Goal: Task Accomplishment & Management: Manage account settings

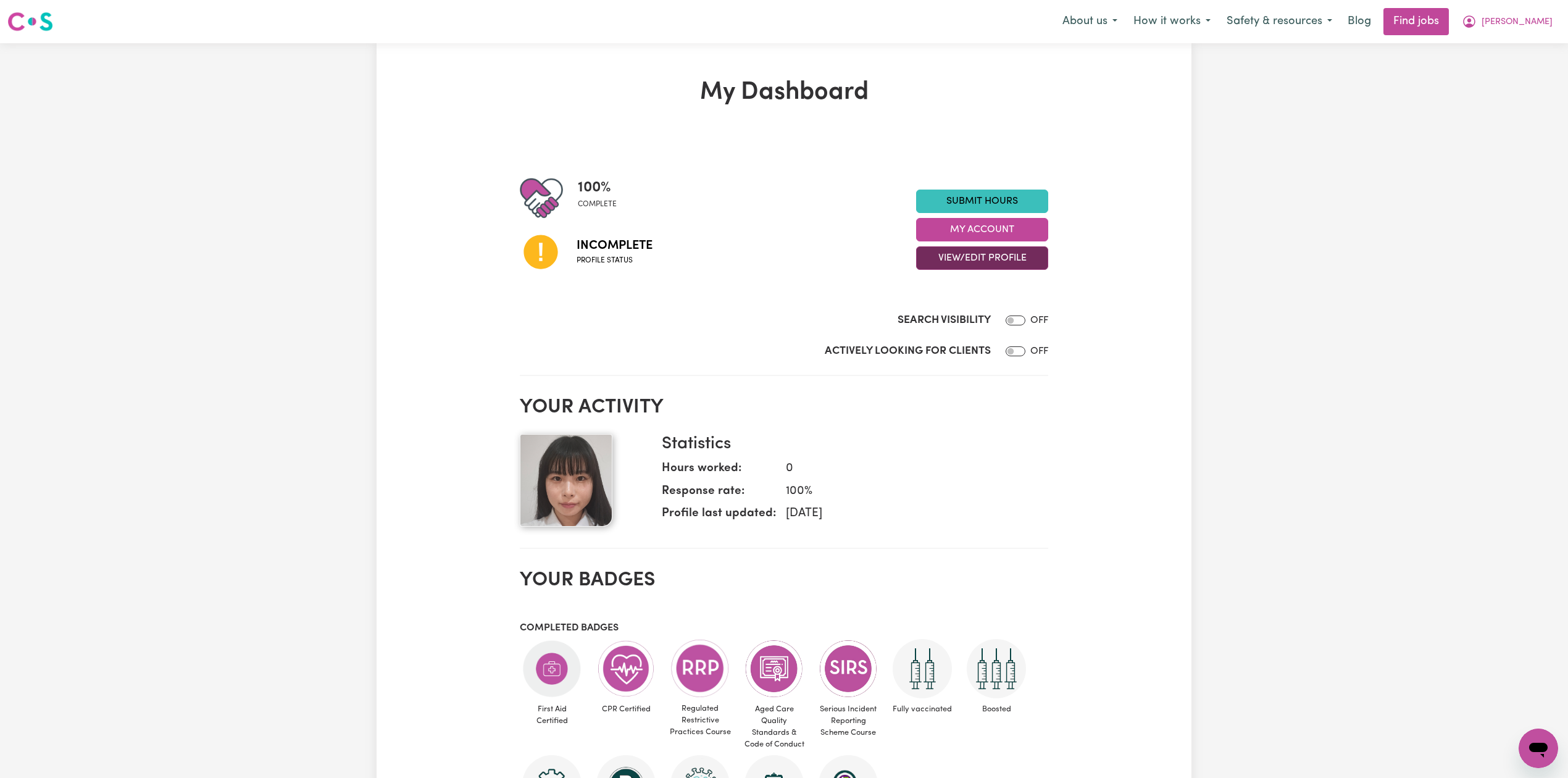
click at [982, 257] on button "View/Edit Profile" at bounding box center [983, 258] width 132 height 24
click at [974, 314] on link "Edit Profile" at bounding box center [974, 314] width 116 height 25
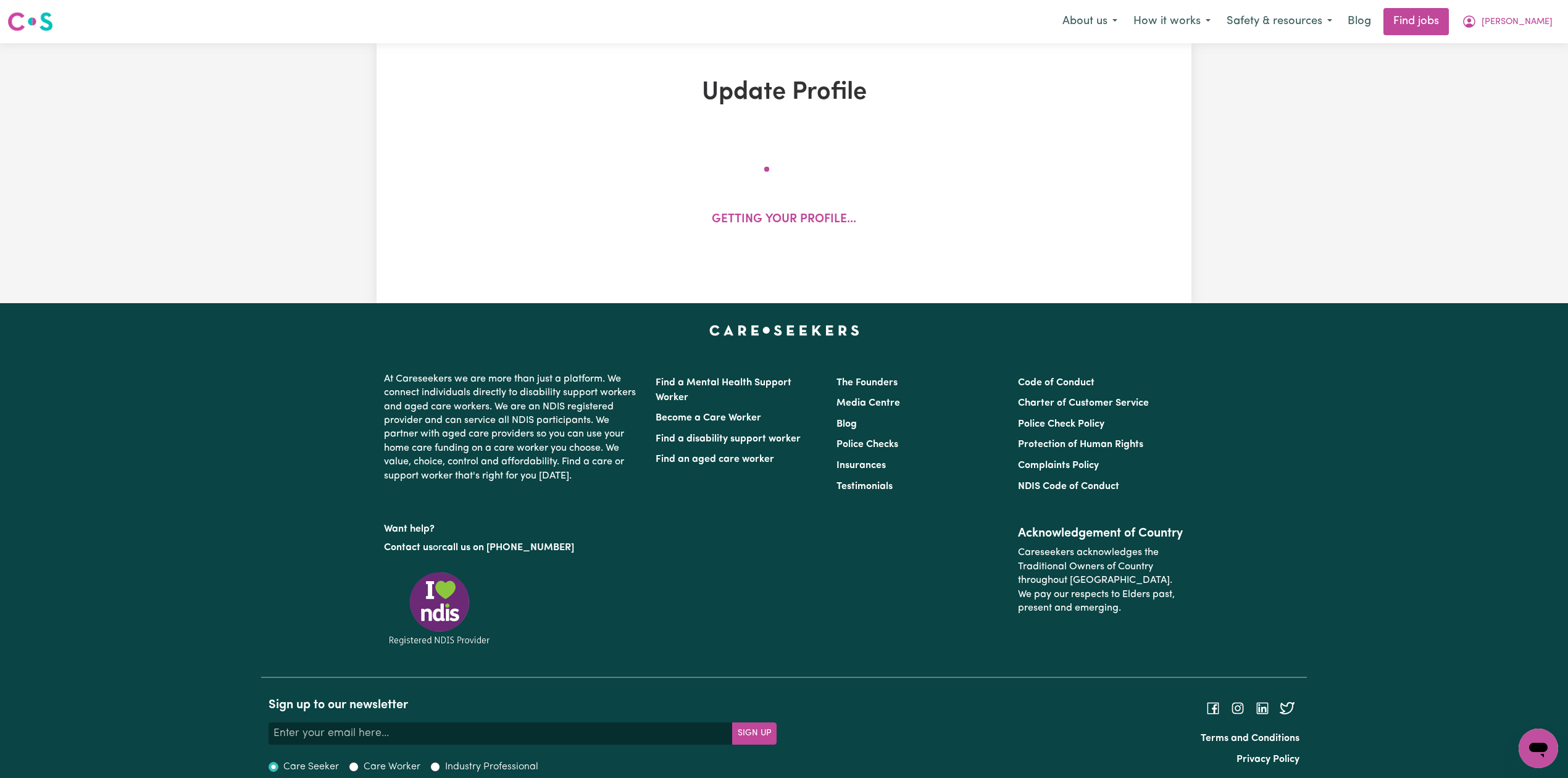
select select "[DEMOGRAPHIC_DATA]"
select select "[DEMOGRAPHIC_DATA] Work Visa"
select select "Studying a healthcare related degree or qualification"
select select "37"
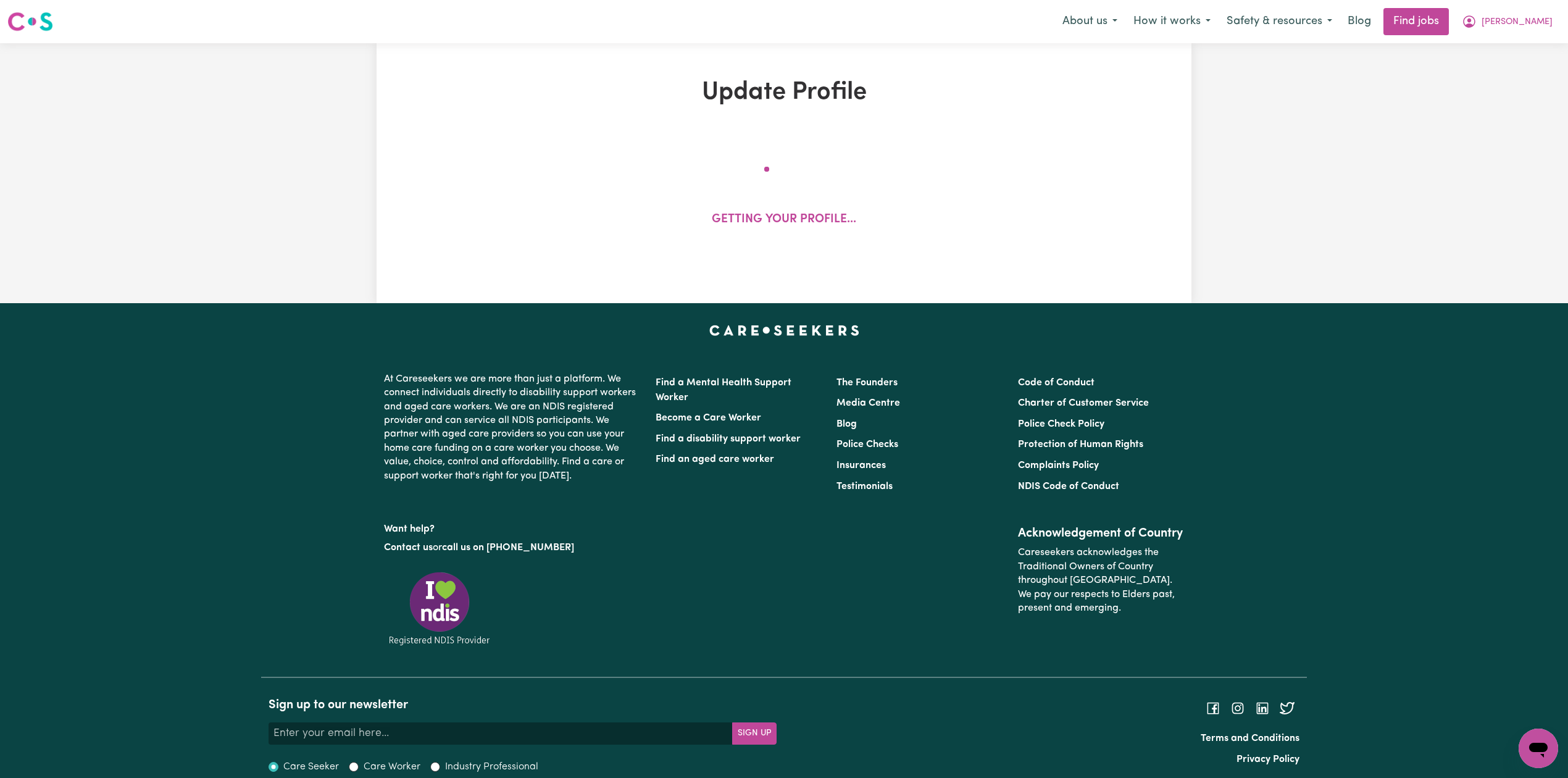
select select "37"
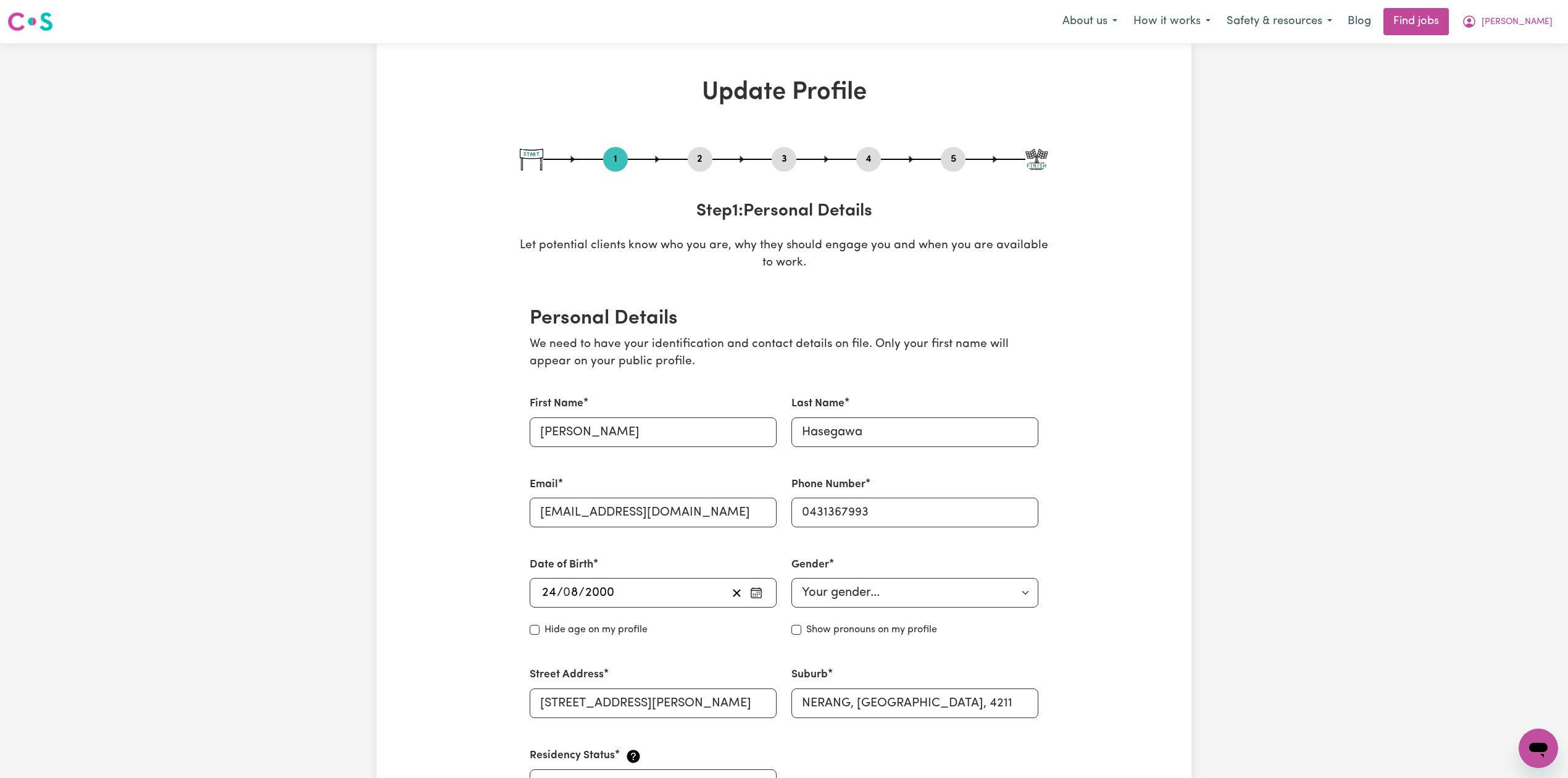
click at [697, 165] on button "2" at bounding box center [700, 159] width 25 height 16
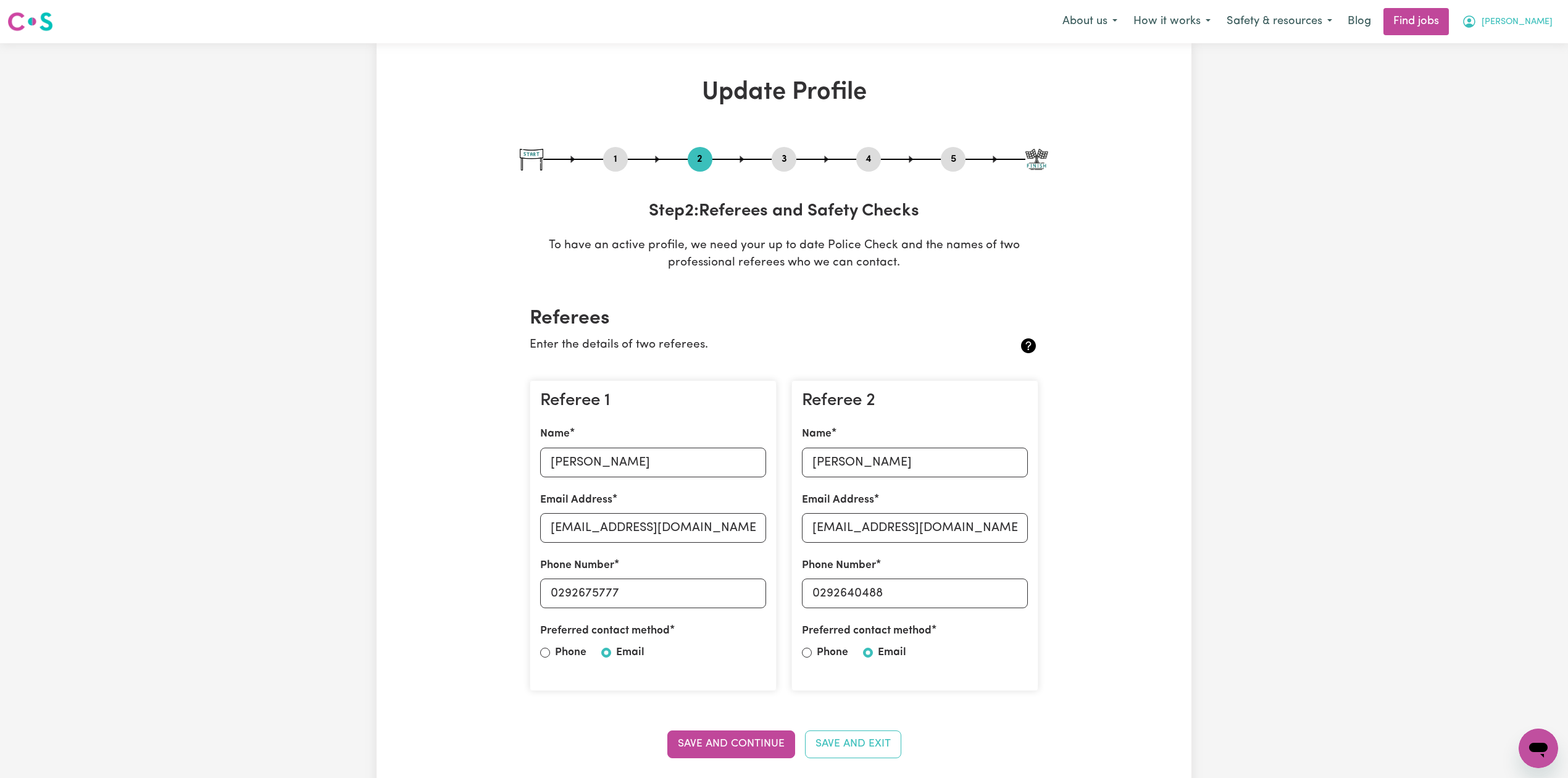
click at [1539, 5] on nav "Menu About us How it works Safety & resources Blog Find jobs [PERSON_NAME]" at bounding box center [784, 21] width 1568 height 43
click at [1527, 20] on span "[PERSON_NAME]" at bounding box center [1517, 21] width 71 height 13
click at [1514, 89] on link "Logout" at bounding box center [1511, 94] width 97 height 24
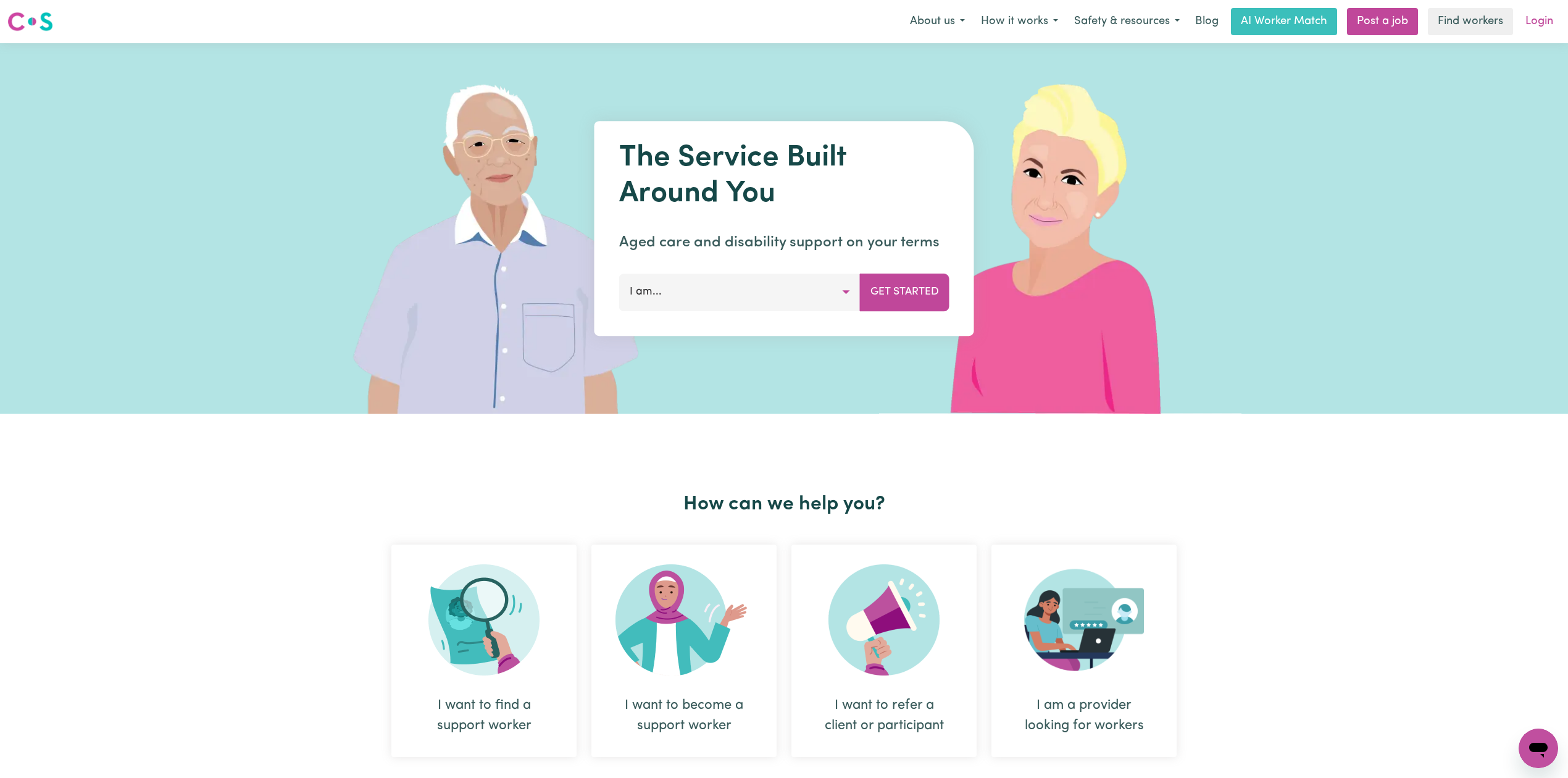
click at [1541, 18] on link "Login" at bounding box center [1539, 21] width 42 height 27
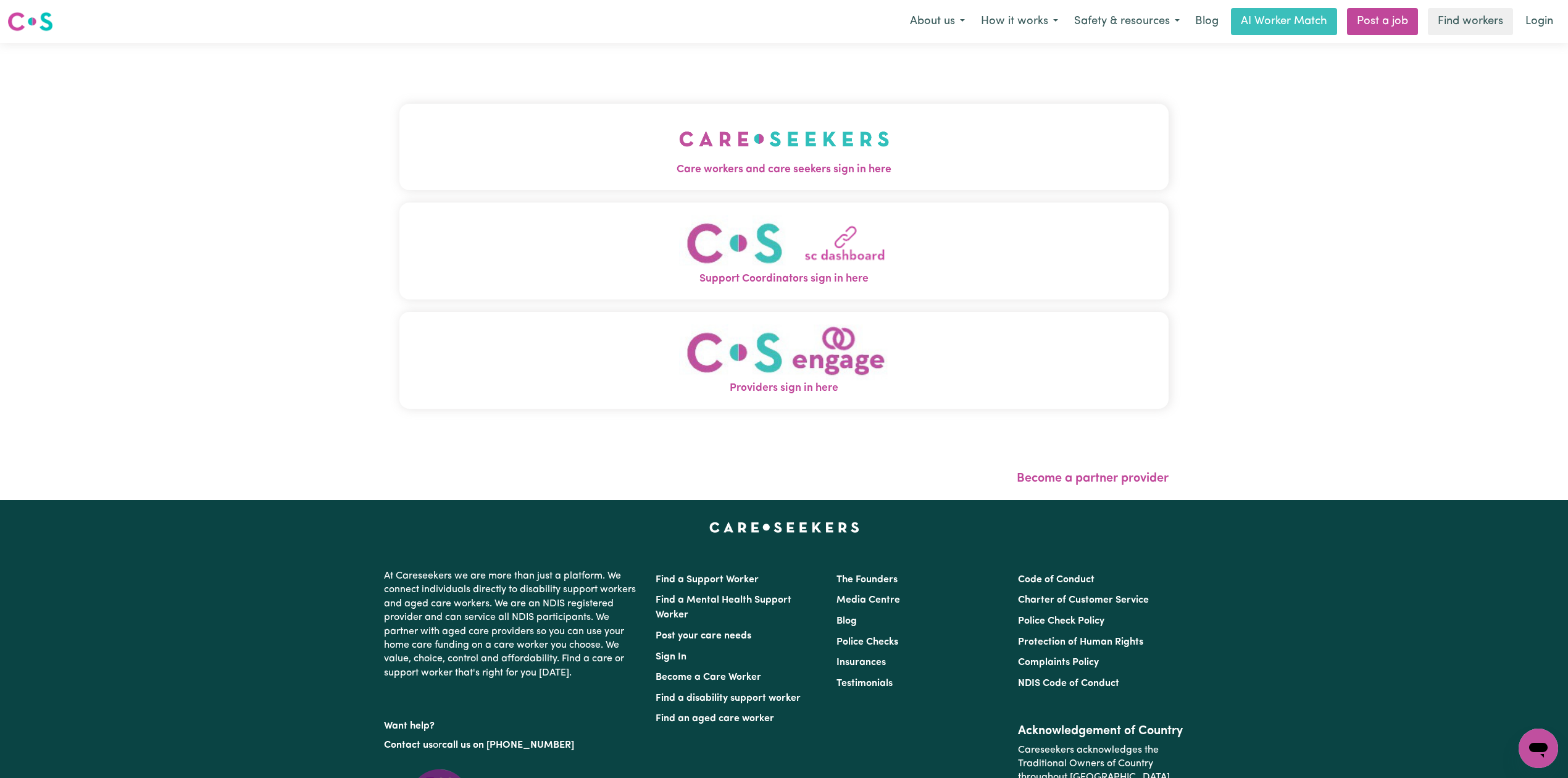
click at [539, 114] on button "Care workers and care seekers sign in here" at bounding box center [783, 147] width 769 height 87
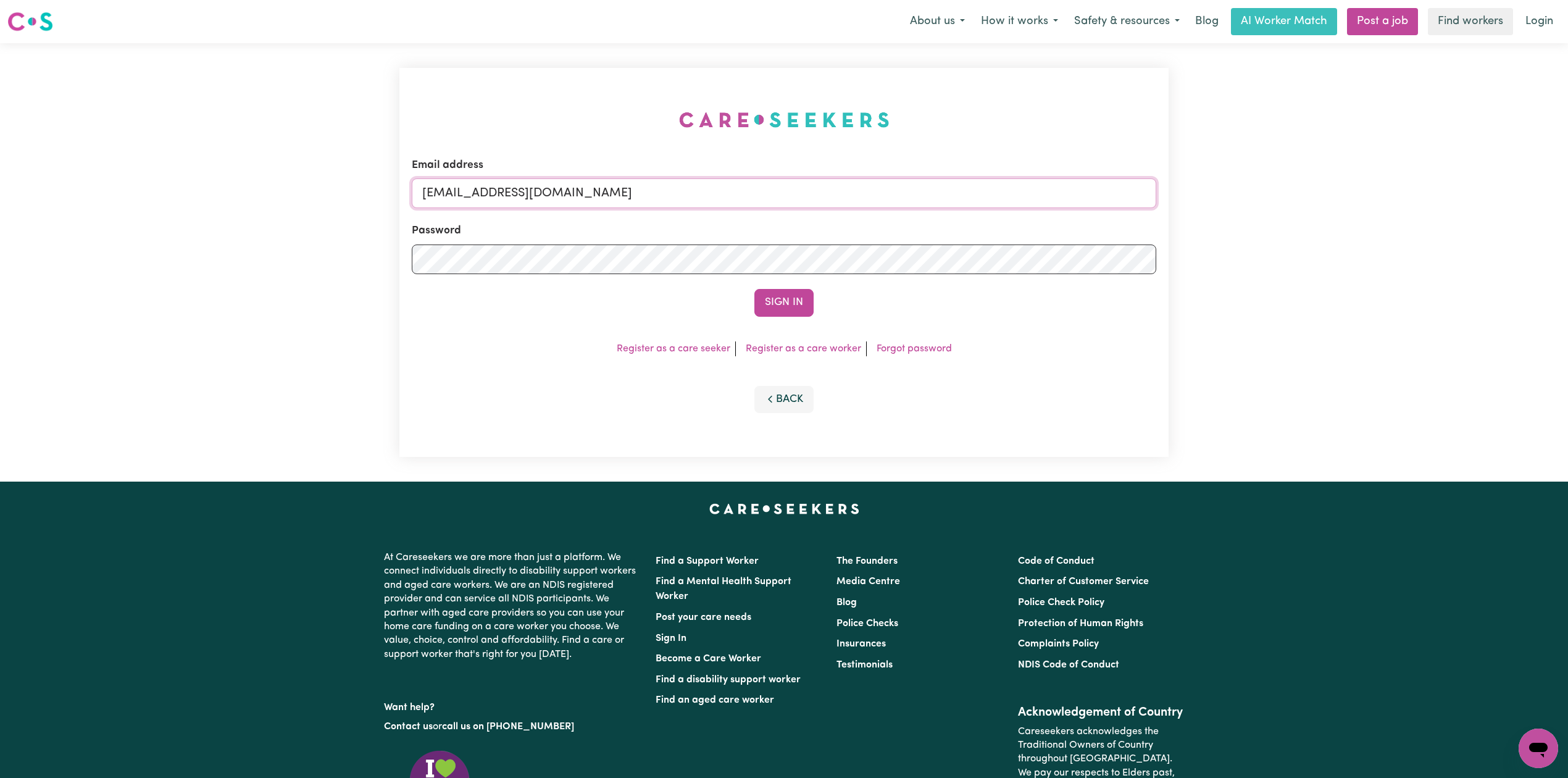
drag, startPoint x: 545, startPoint y: 205, endPoint x: 539, endPoint y: 225, distance: 20.9
click at [545, 204] on input "[EMAIL_ADDRESS][DOMAIN_NAME]" at bounding box center [783, 193] width 744 height 30
drag, startPoint x: 486, startPoint y: 188, endPoint x: 1023, endPoint y: 219, distance: 537.9
click at [1023, 219] on form "Email address Superuser~[EMAIL_ADDRESS][DOMAIN_NAME] Password Sign In" at bounding box center [783, 237] width 744 height 159
type input "Superuser~[EMAIL_ADDRESS][DOMAIN_NAME]"
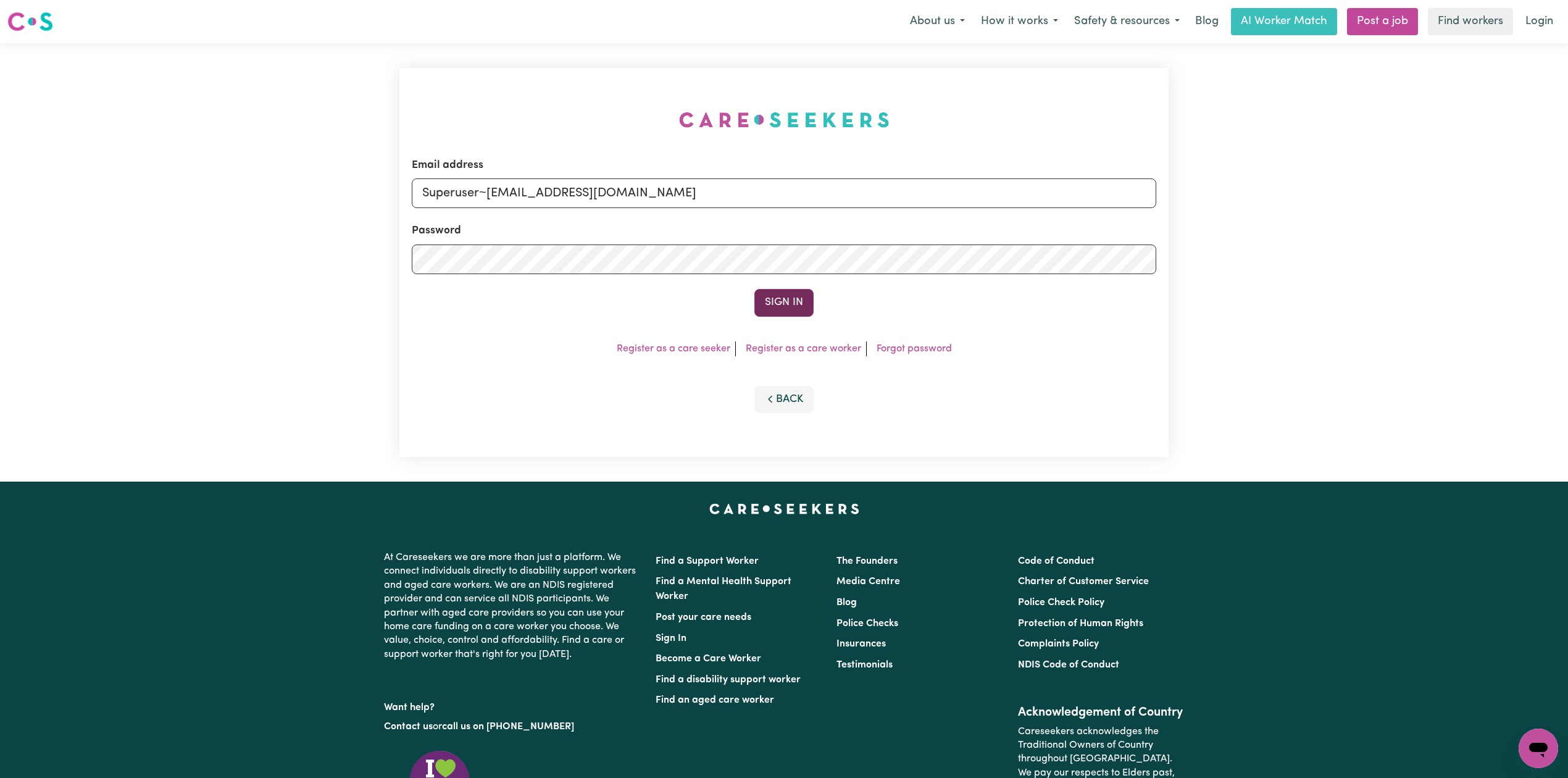
click at [795, 298] on button "Sign In" at bounding box center [783, 302] width 59 height 27
